Goal: Go to known website: Go to known website

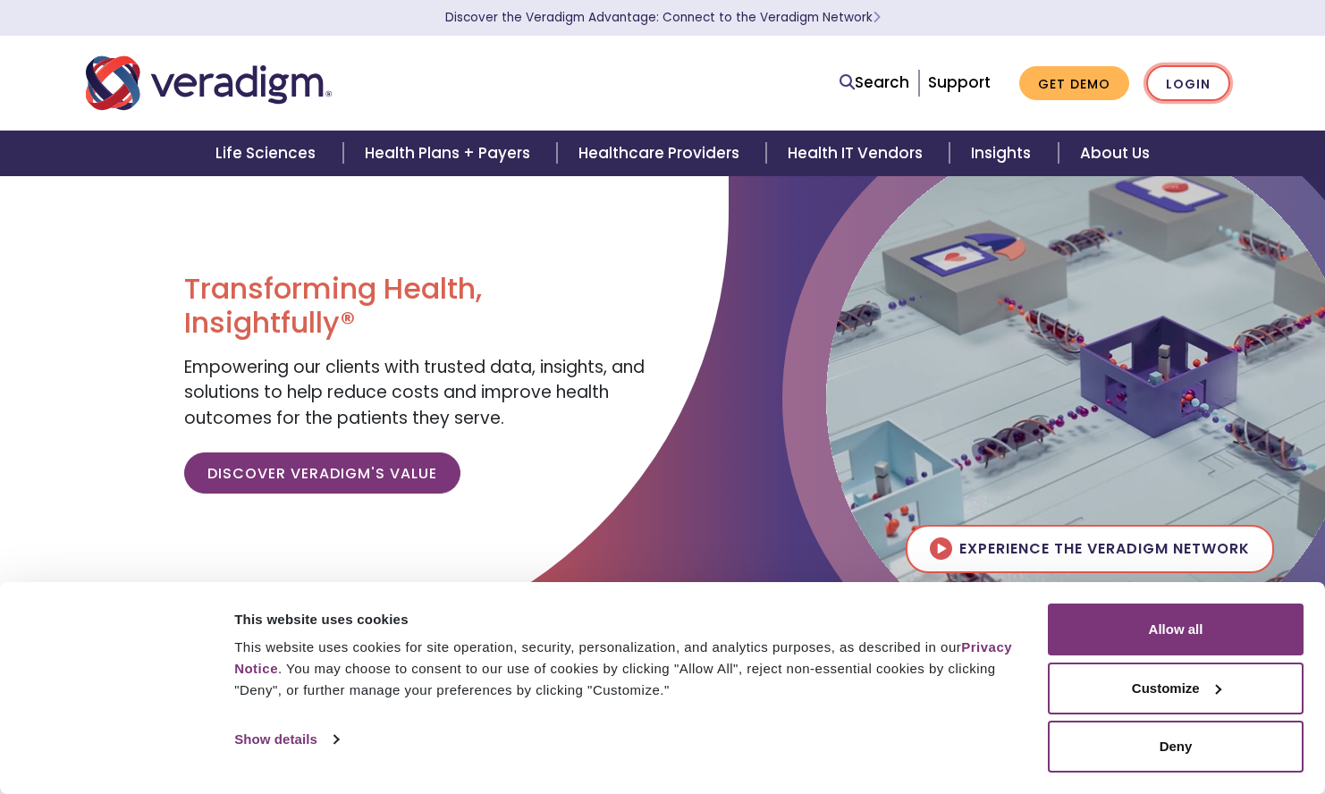
click at [1197, 80] on link "Login" at bounding box center [1188, 83] width 84 height 37
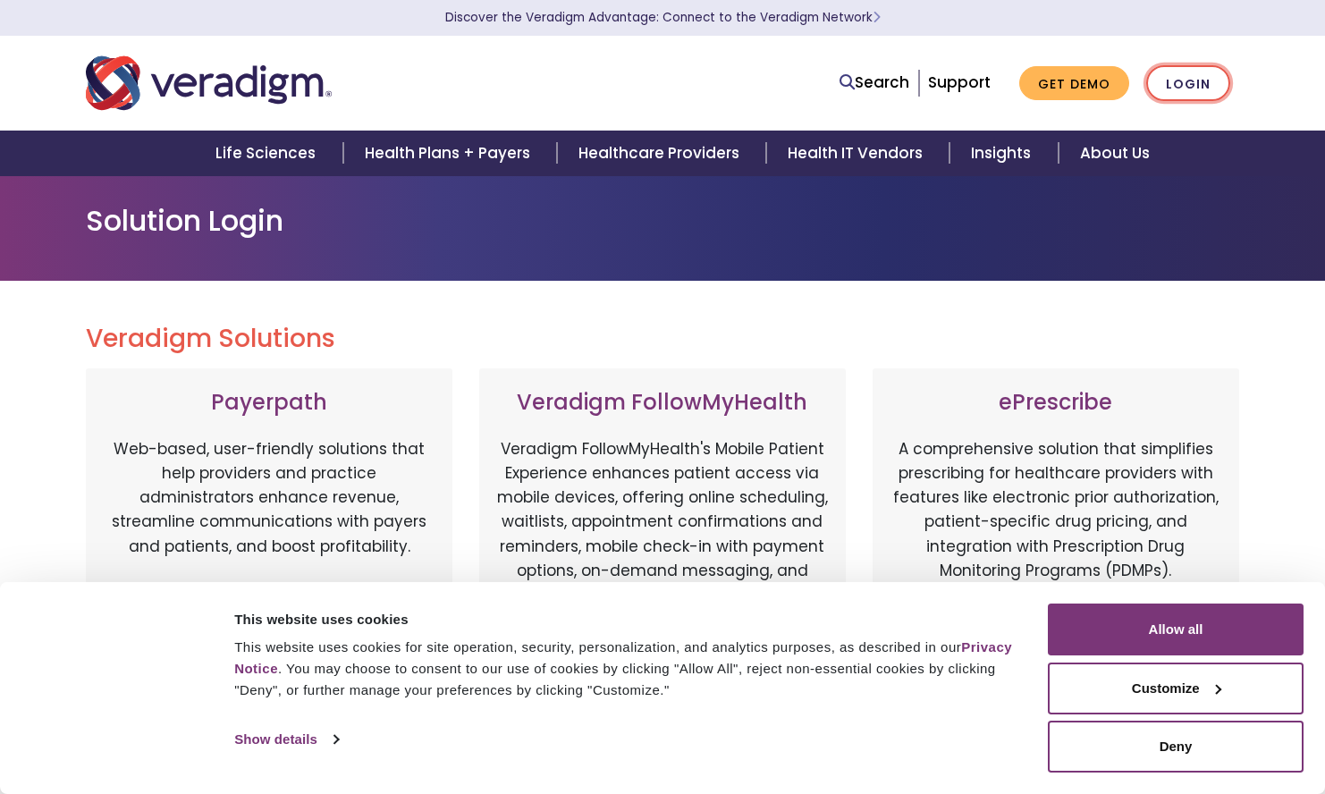
click at [1180, 76] on link "Login" at bounding box center [1188, 83] width 84 height 37
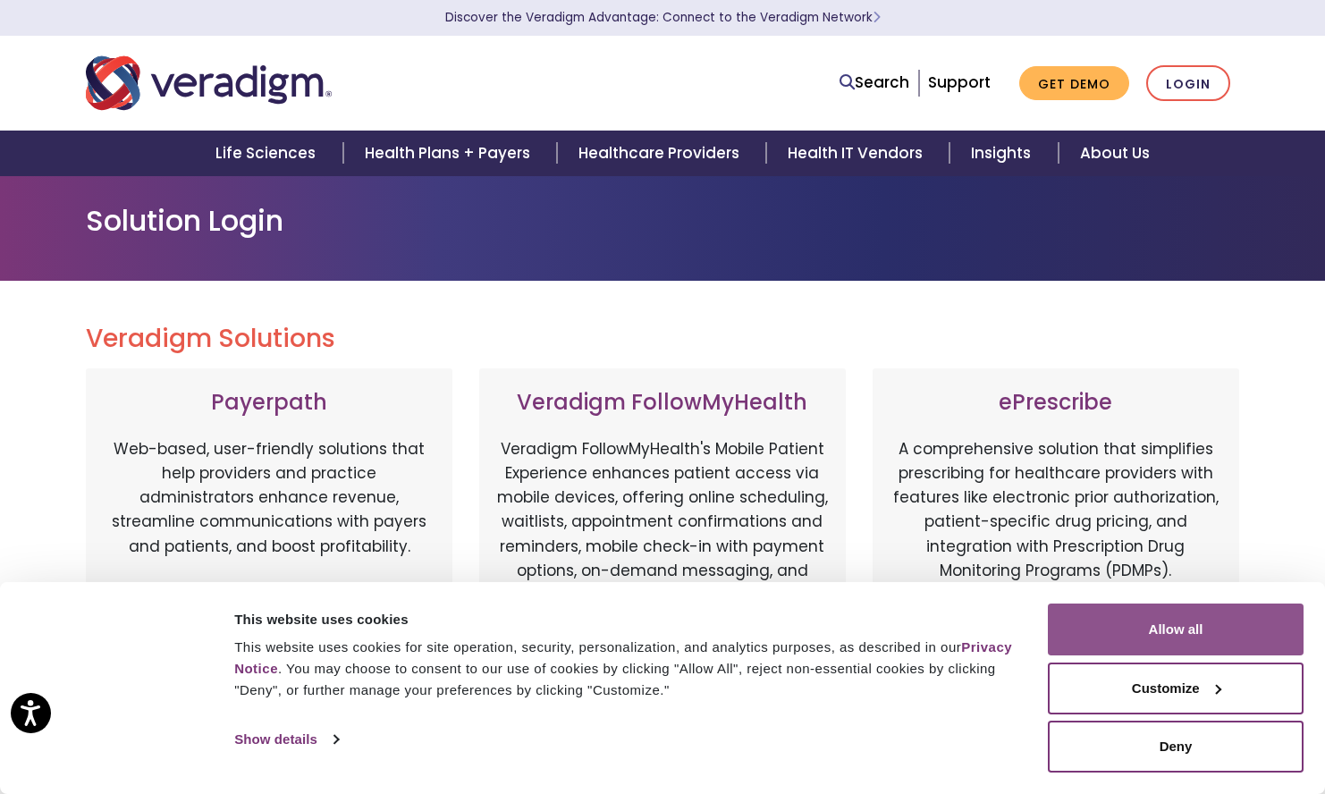
click at [1177, 612] on button "Allow all" at bounding box center [1176, 629] width 256 height 52
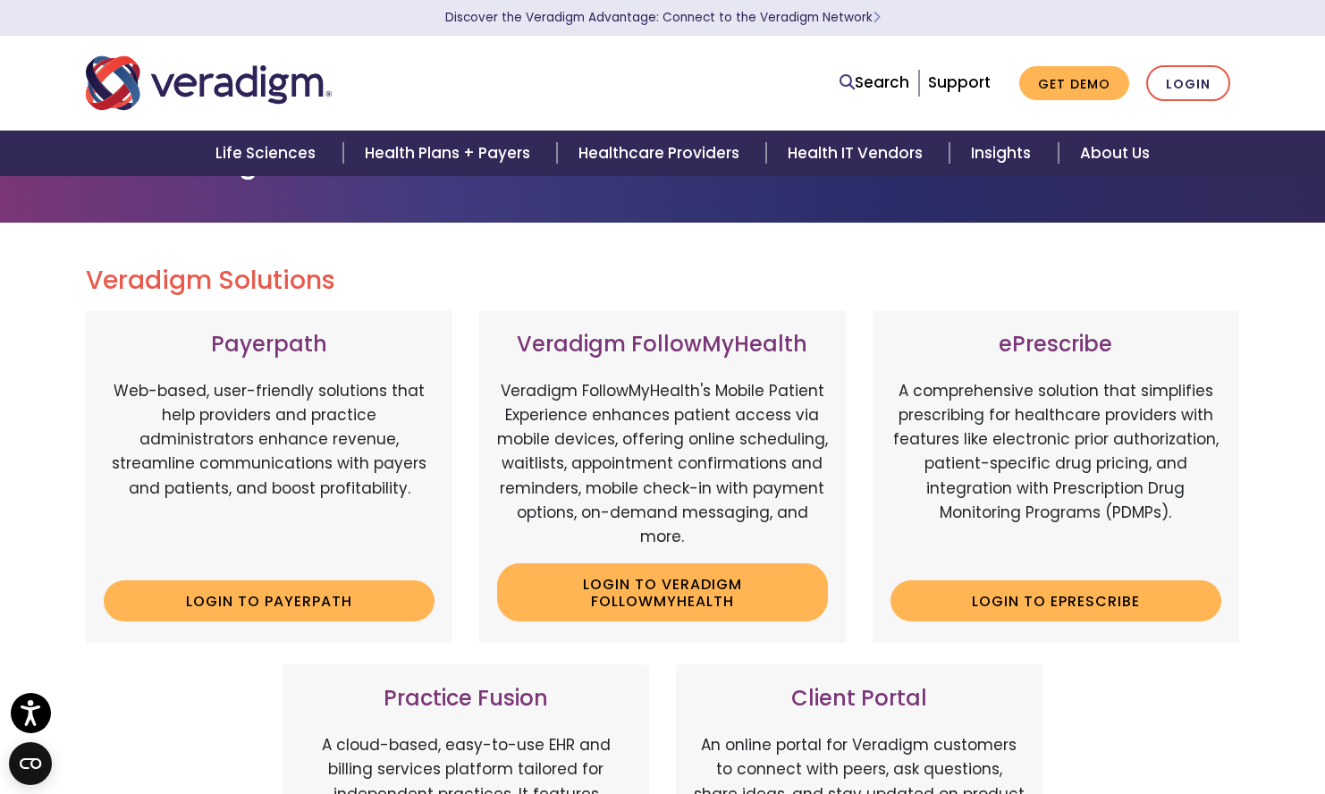
scroll to position [89, 0]
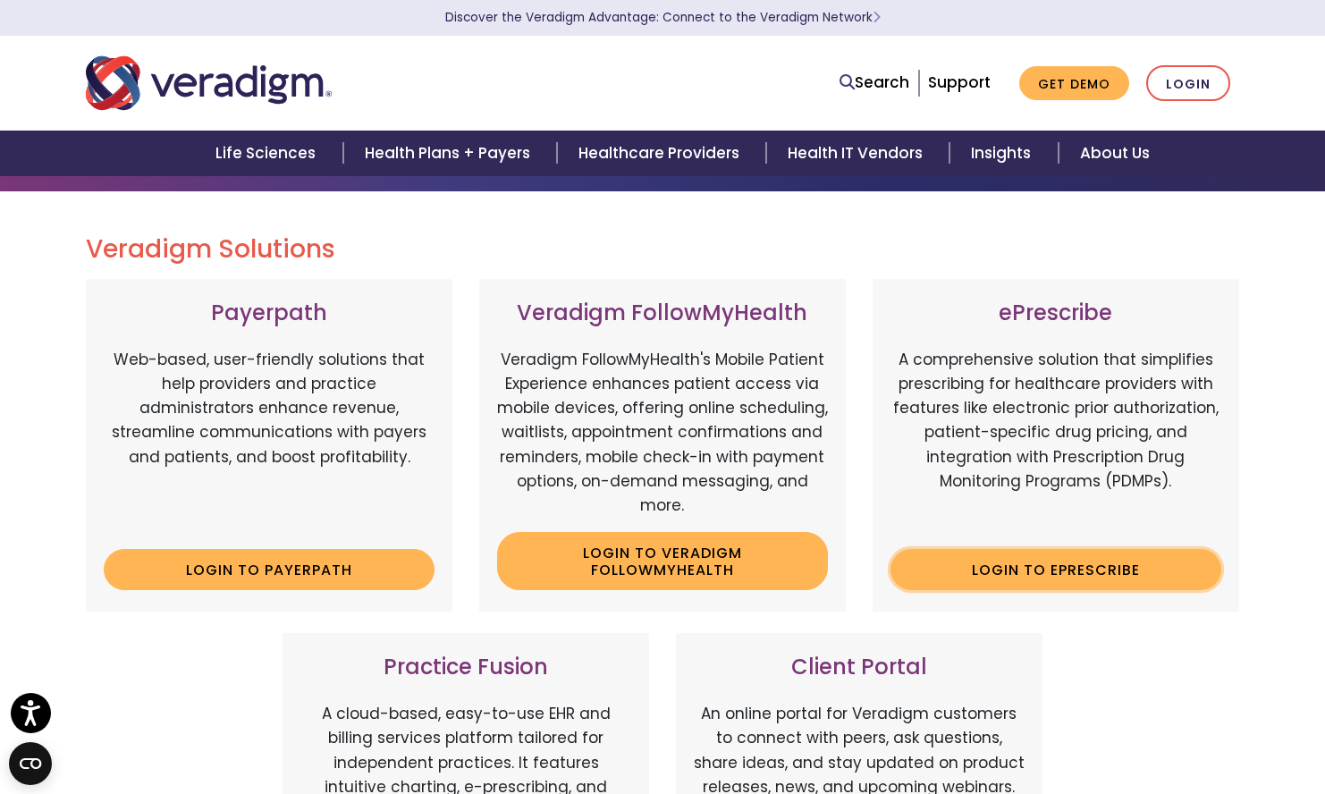
click at [1068, 568] on link "Login to ePrescribe" at bounding box center [1055, 569] width 331 height 41
